Goal: Transaction & Acquisition: Purchase product/service

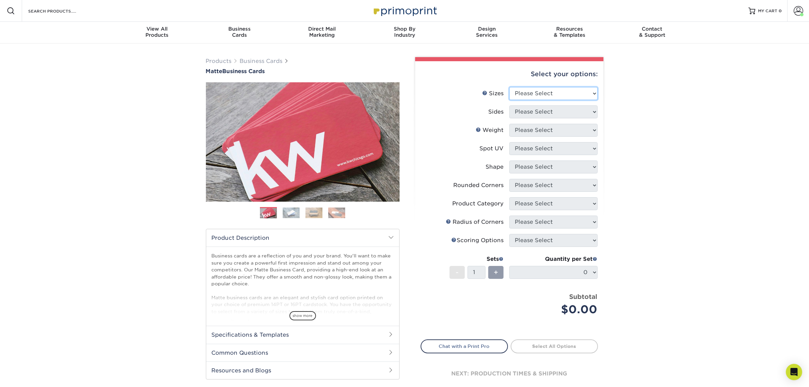
click at [534, 92] on select "Please Select 1.5" x 3.5" - Mini 1.75" x 3.5" - Mini 2" x 2" - Square 2" x 3" -…" at bounding box center [553, 93] width 88 height 13
select select "2.00x3.50"
click at [509, 87] on select "Please Select 1.5" x 3.5" - Mini 1.75" x 3.5" - Mini 2" x 2" - Square 2" x 3" -…" at bounding box center [553, 93] width 88 height 13
click at [550, 111] on select "Please Select Print Both Sides Print Front Only" at bounding box center [553, 111] width 88 height 13
select select "13abbda7-1d64-4f25-8bb2-c179b224825d"
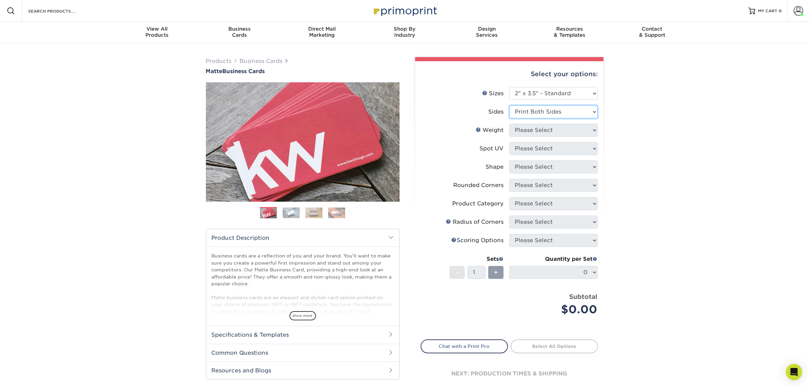
click at [509, 105] on select "Please Select Print Both Sides Print Front Only" at bounding box center [553, 111] width 88 height 13
click at [548, 133] on select "Please Select 16PT 14PT" at bounding box center [553, 130] width 88 height 13
select select "14PT"
click at [509, 124] on select "Please Select 16PT 14PT" at bounding box center [553, 130] width 88 height 13
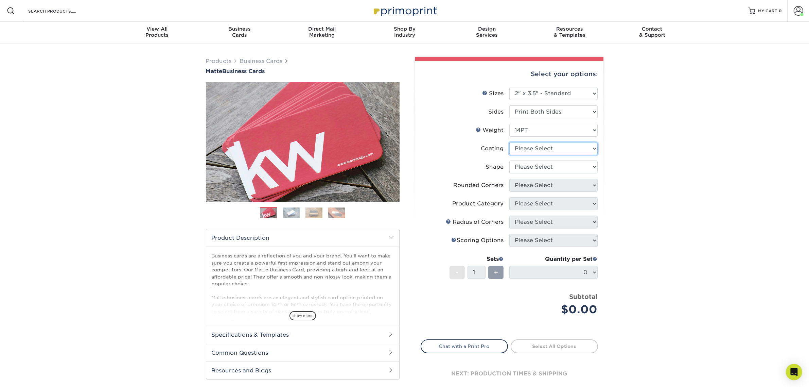
click at [547, 146] on select at bounding box center [553, 148] width 88 height 13
select select "121bb7b5-3b4d-429f-bd8d-bbf80e953313"
click at [509, 142] on select at bounding box center [553, 148] width 88 height 13
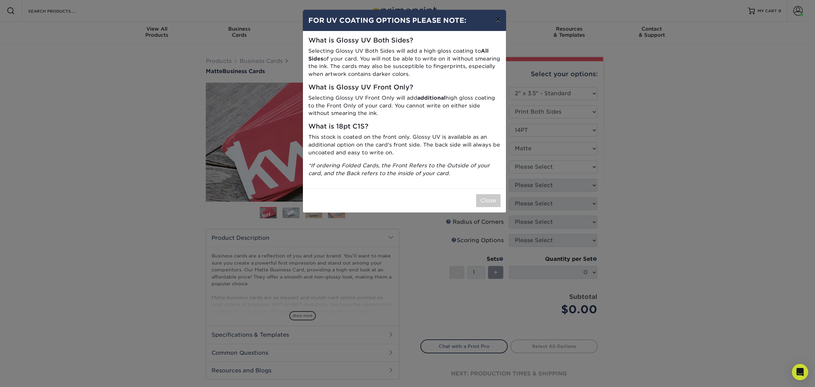
click at [501, 16] on button "×" at bounding box center [498, 19] width 16 height 19
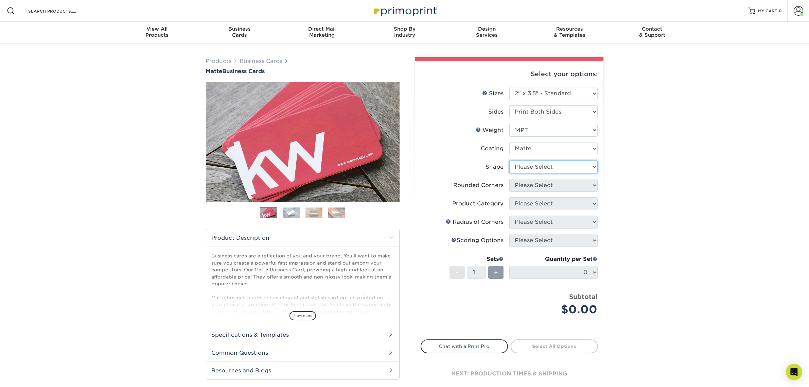
click at [536, 167] on select "Please Select Standard" at bounding box center [553, 166] width 88 height 13
select select "standard"
click at [509, 160] on select "Please Select Standard" at bounding box center [553, 166] width 88 height 13
click at [537, 183] on select "Please Select Yes - Round 2 Corners Yes - Round 4 Corners No" at bounding box center [553, 185] width 88 height 13
select select "0"
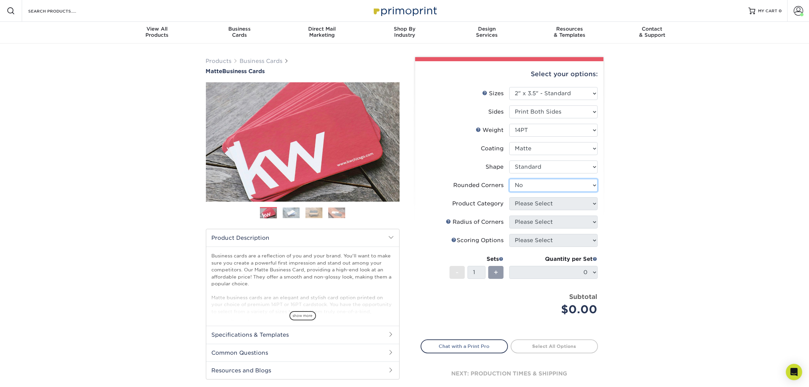
click at [509, 179] on select "Please Select Yes - Round 2 Corners Yes - Round 4 Corners No" at bounding box center [553, 185] width 88 height 13
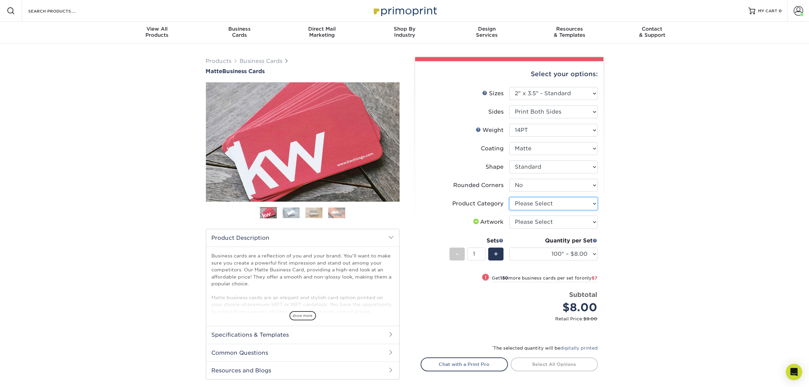
click at [537, 201] on select "Please Select Business Cards" at bounding box center [553, 203] width 88 height 13
select select "3b5148f1-0588-4f88-a218-97bcfdce65c1"
click at [509, 197] on select "Please Select Business Cards" at bounding box center [553, 203] width 88 height 13
click at [534, 221] on select "Please Select I will upload files I need a design - $100" at bounding box center [553, 221] width 88 height 13
click at [509, 215] on select "Please Select I will upload files I need a design - $100" at bounding box center [553, 221] width 88 height 13
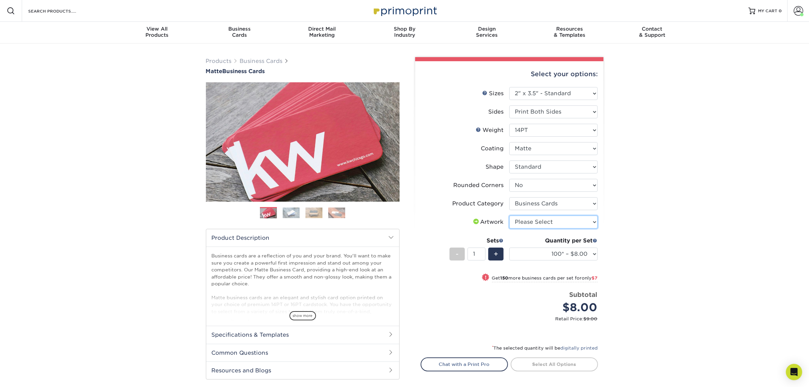
click at [540, 223] on select "Please Select I will upload files I need a design - $100" at bounding box center [553, 221] width 88 height 13
select select "upload"
click at [509, 215] on select "Please Select I will upload files I need a design - $100" at bounding box center [553, 221] width 88 height 13
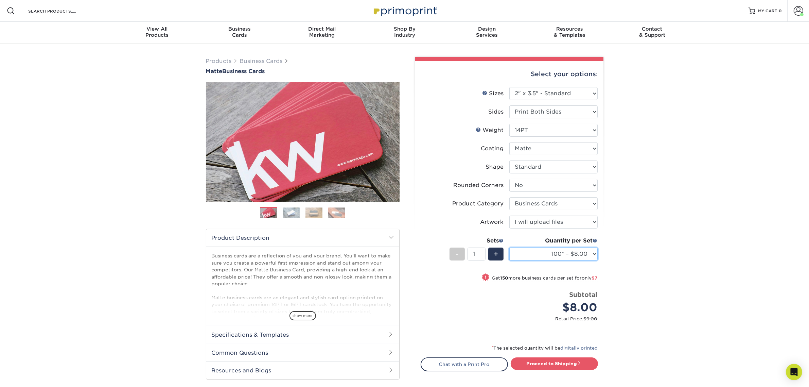
click at [575, 252] on select "100* – $8.00 250* – $15.00 500 – $30.00 1000 – $37.00 2500 – $66.00 5000 – $127…" at bounding box center [553, 253] width 88 height 13
click at [618, 207] on div "Products Business Cards Matte Business Cards Previous Next 100 $ 8" at bounding box center [404, 239] width 809 height 393
click at [589, 253] on select "100* – $8.00 250* – $15.00 500 – $30.00 1000 – $37.00 2500 – $66.00 5000 – $127…" at bounding box center [553, 253] width 88 height 13
click at [600, 250] on div "Select your options: Sizes Help Sizes Please Select 1.5" x 3.5" - Mini 1.75" x …" at bounding box center [509, 239] width 188 height 356
click at [556, 252] on select "100* – $8.00 250* – $15.00 500 – $30.00 1000 – $37.00 2500 – $66.00 5000 – $127…" at bounding box center [553, 253] width 88 height 13
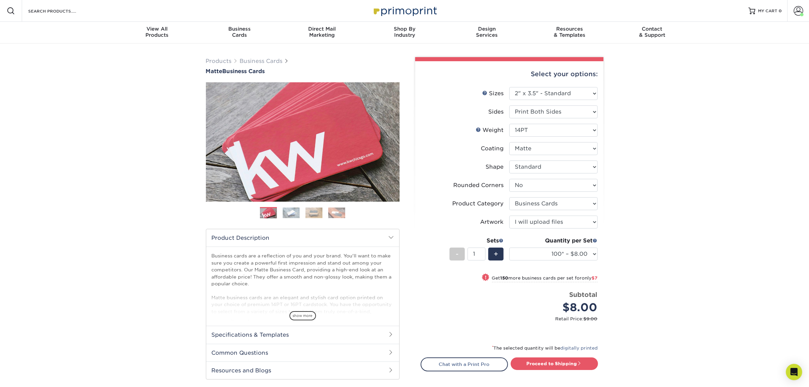
click at [634, 202] on div "Products Business Cards Matte Business Cards Previous Next 100 $ 8" at bounding box center [404, 239] width 809 height 393
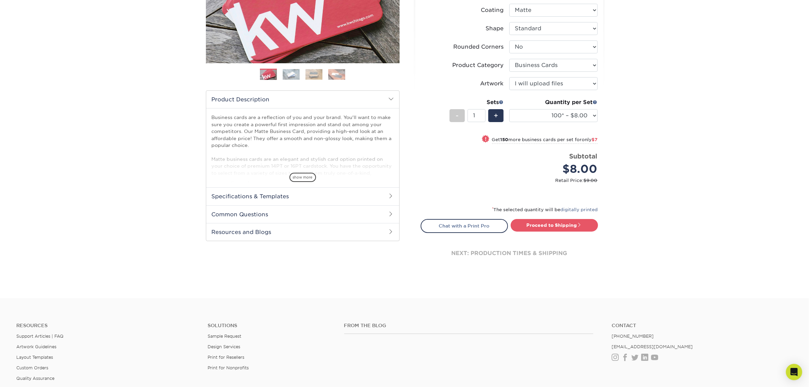
scroll to position [212, 0]
